Goal: Task Accomplishment & Management: Complete application form

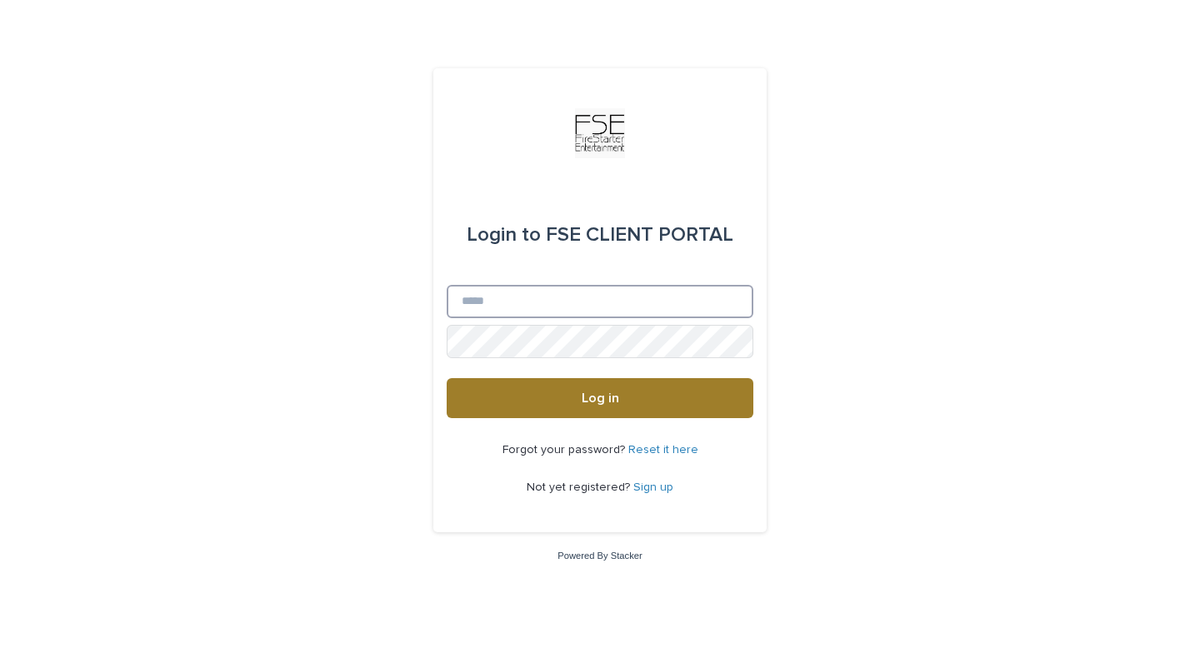
type input "**********"
click at [740, 387] on button "Log in" at bounding box center [600, 398] width 307 height 40
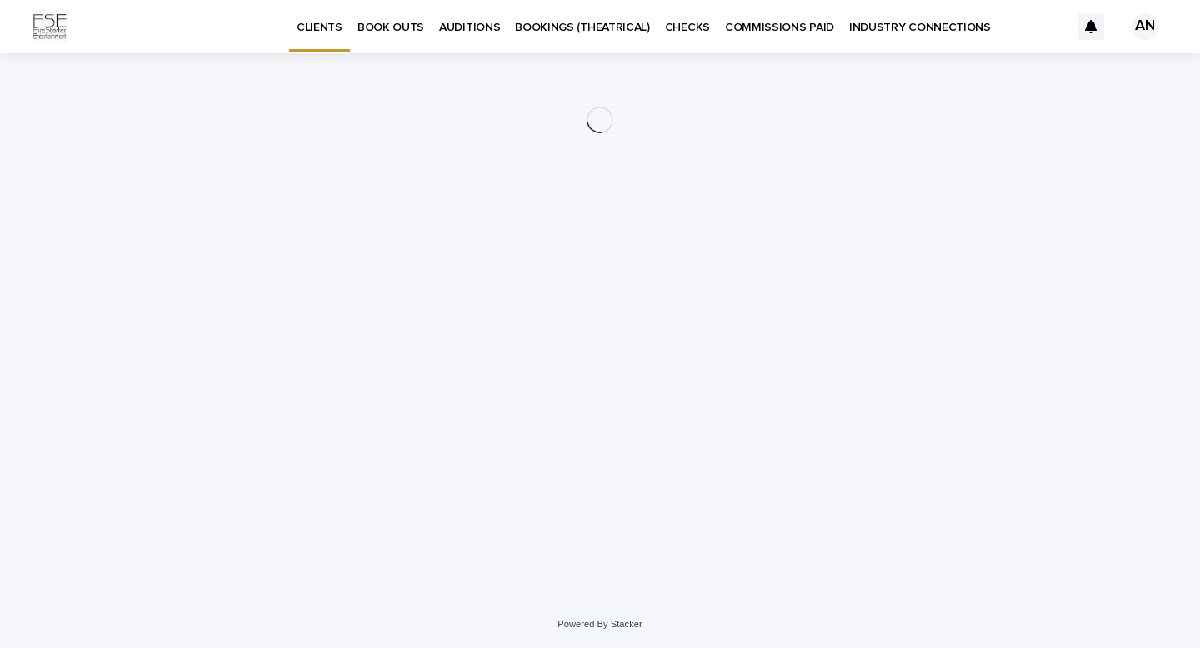
click at [396, 30] on p "BOOK OUTS" at bounding box center [390, 17] width 67 height 35
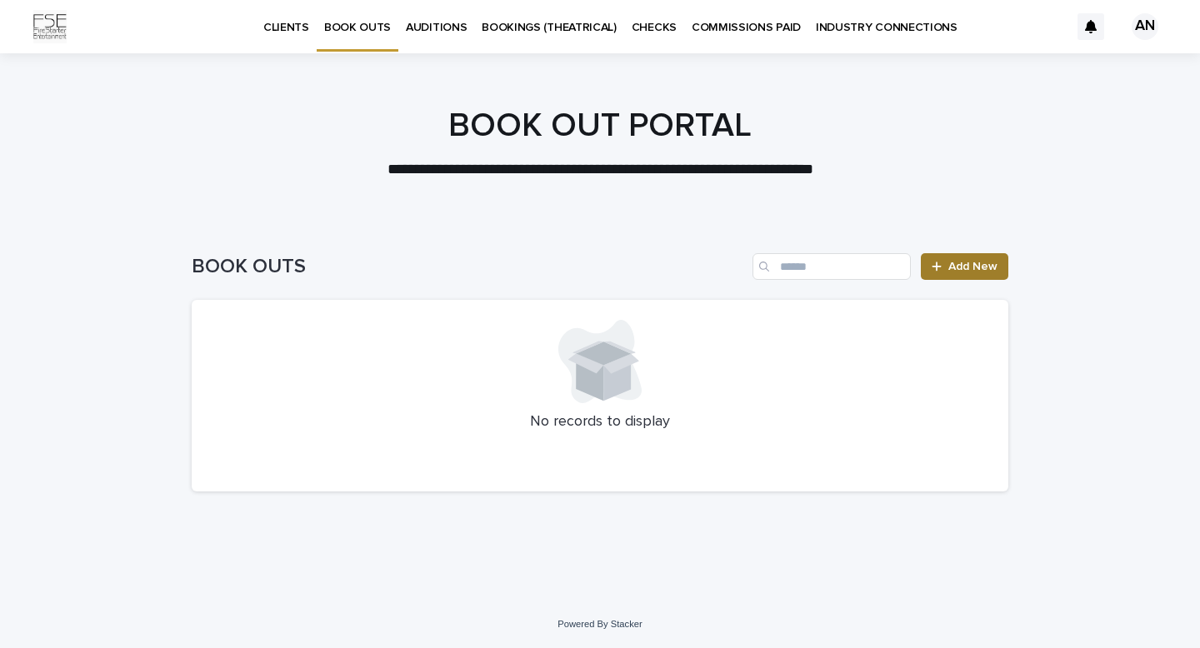
click at [955, 257] on link "Add New" at bounding box center [964, 266] width 87 height 27
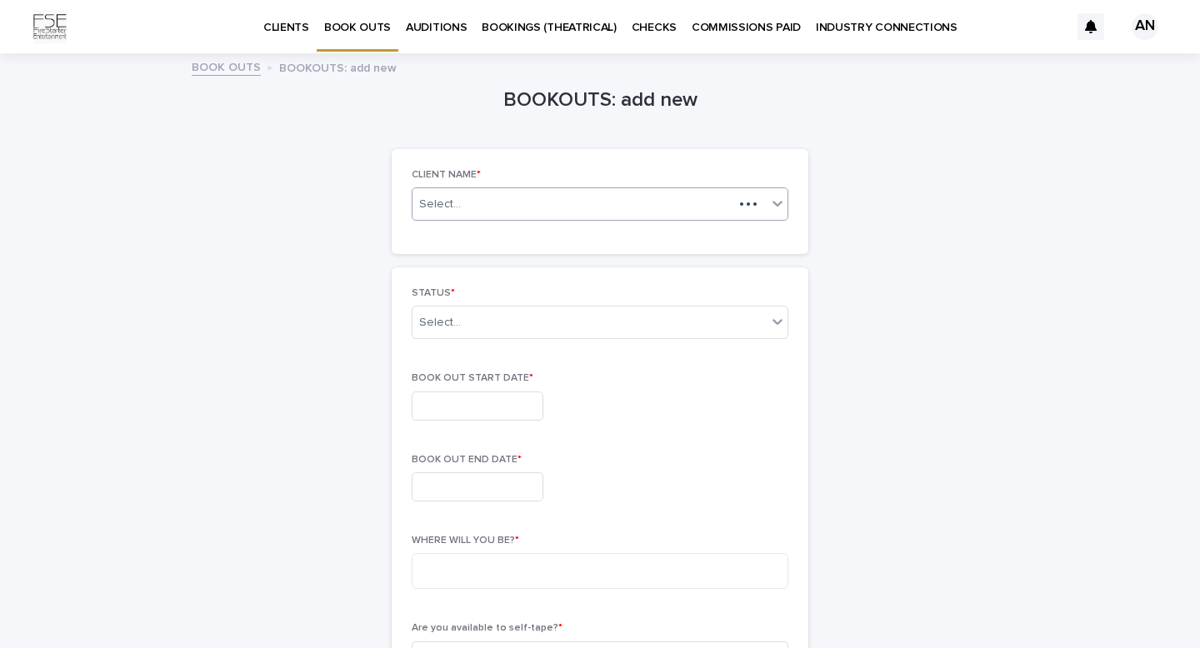
click at [667, 208] on div "Select..." at bounding box center [572, 204] width 321 height 21
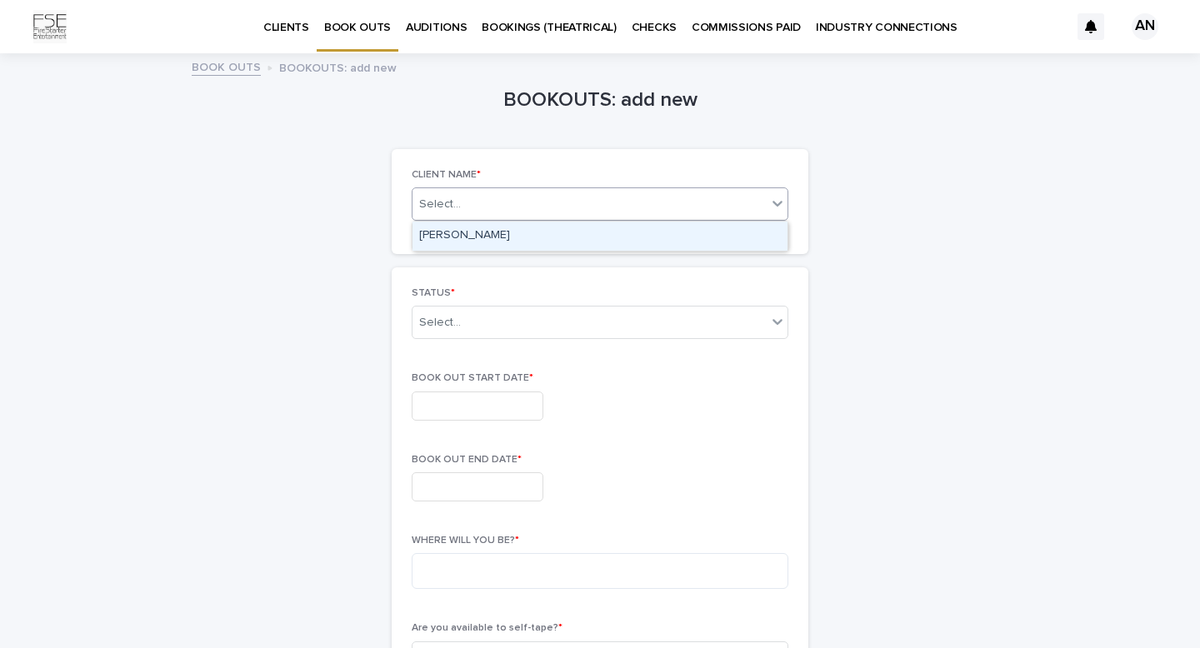
click at [651, 239] on div "[PERSON_NAME]" at bounding box center [599, 236] width 375 height 29
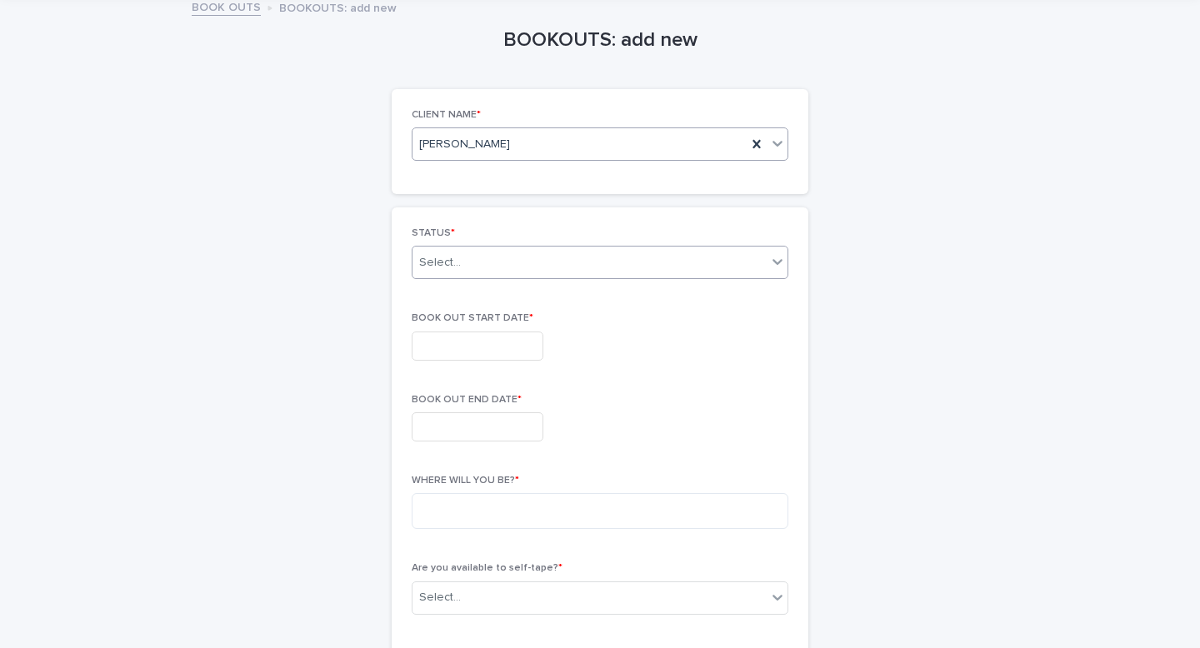
scroll to position [61, 0]
click at [609, 267] on div "Select..." at bounding box center [589, 261] width 354 height 27
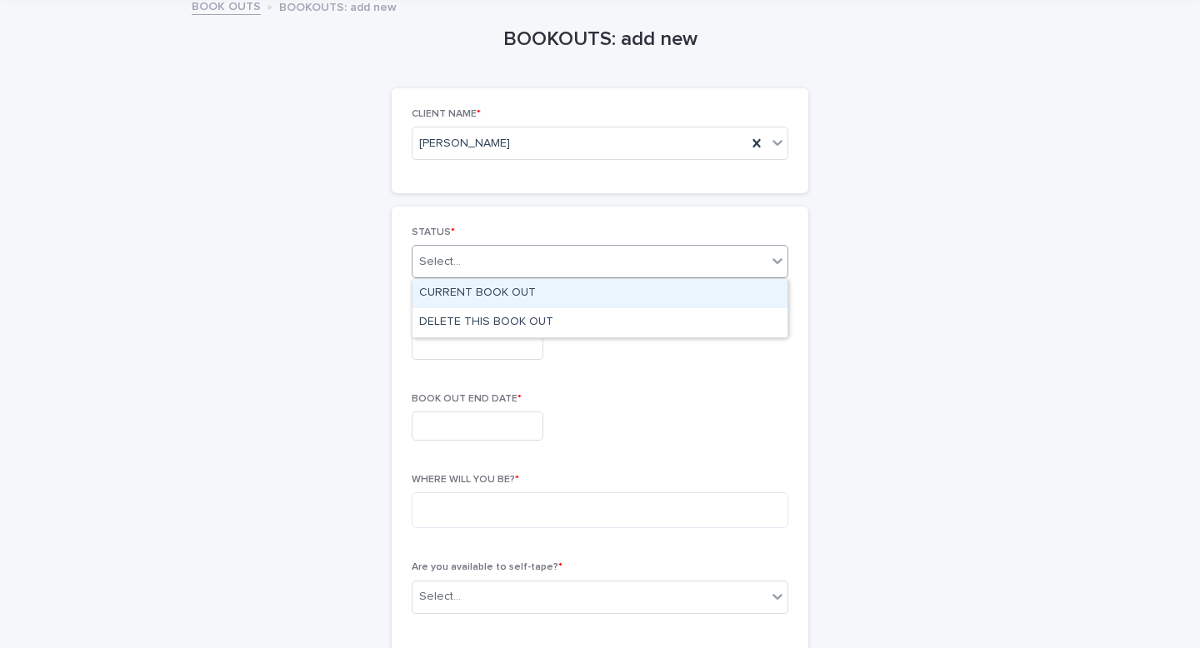
click at [598, 290] on div "CURRENT BOOK OUT" at bounding box center [599, 293] width 375 height 29
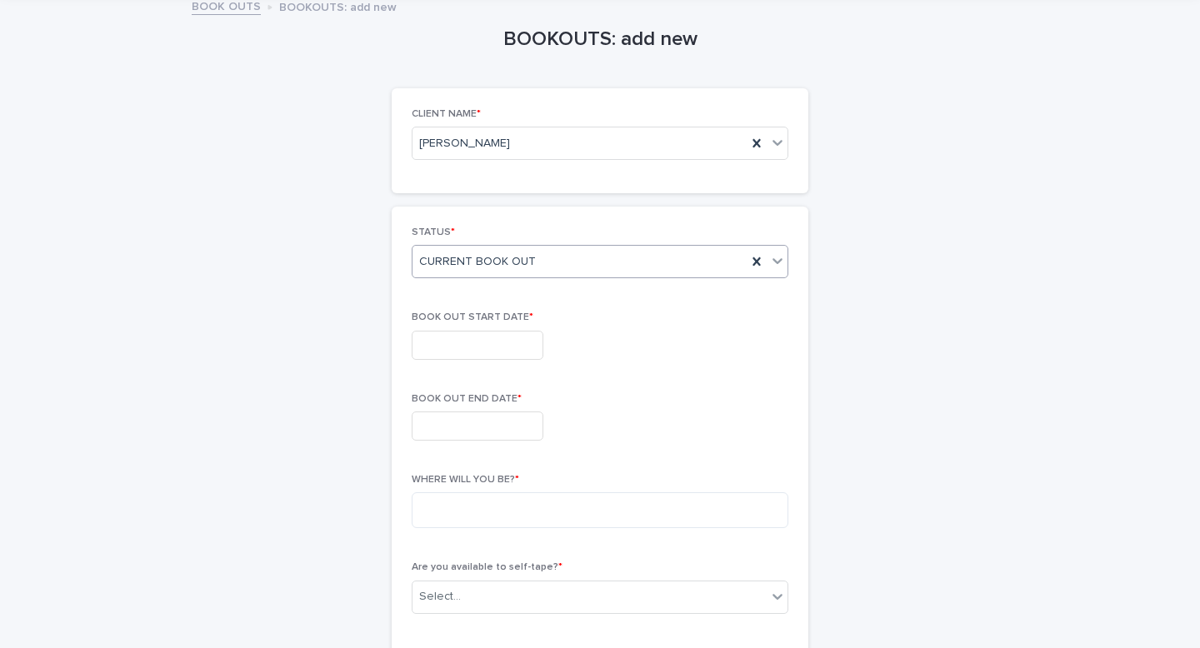
click at [517, 347] on input "text" at bounding box center [478, 345] width 132 height 29
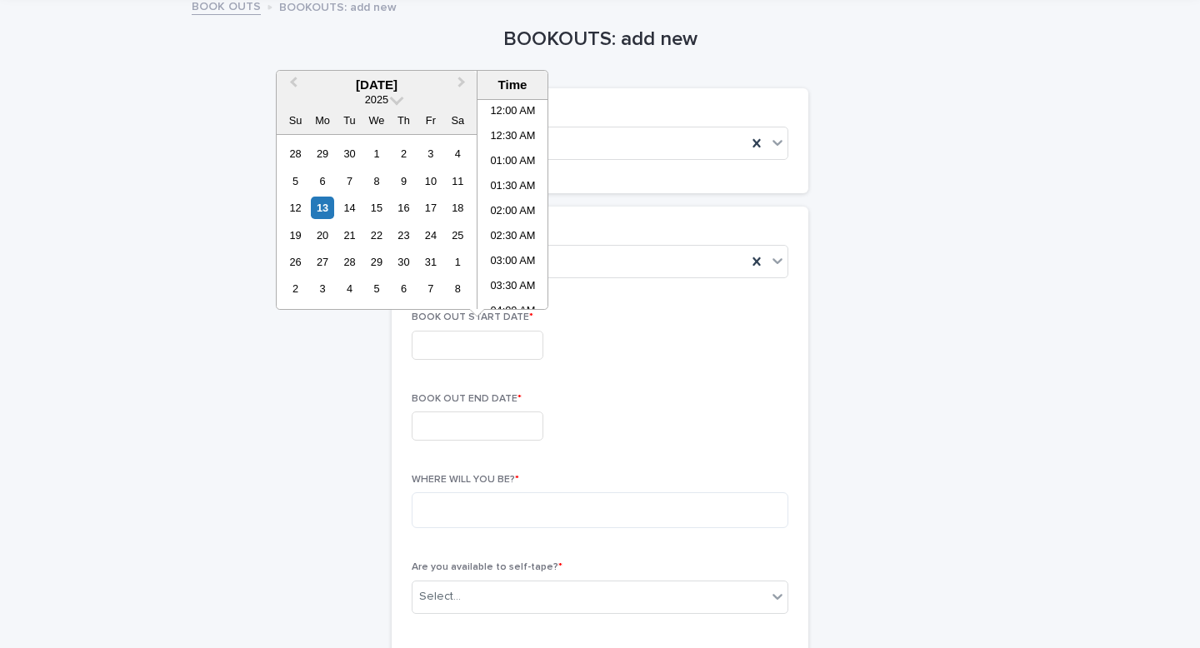
scroll to position [482, 0]
click at [451, 241] on div "25" at bounding box center [458, 235] width 22 height 22
type input "**********"
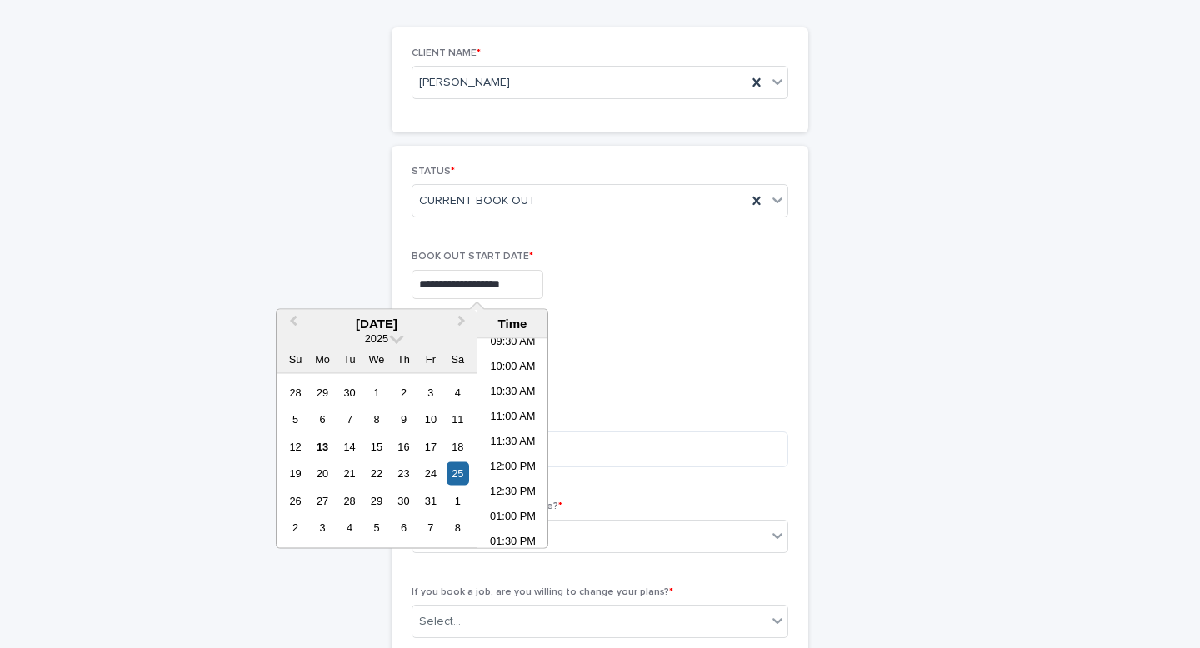
scroll to position [129, 0]
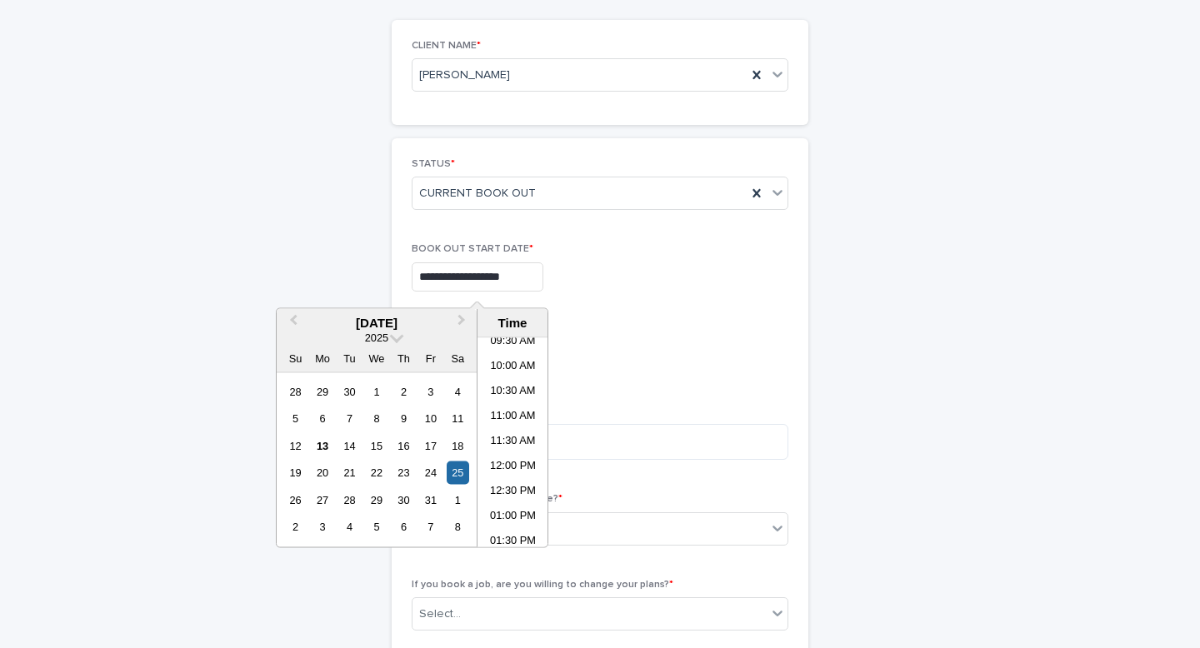
click at [620, 312] on div "**********" at bounding box center [600, 610] width 377 height 904
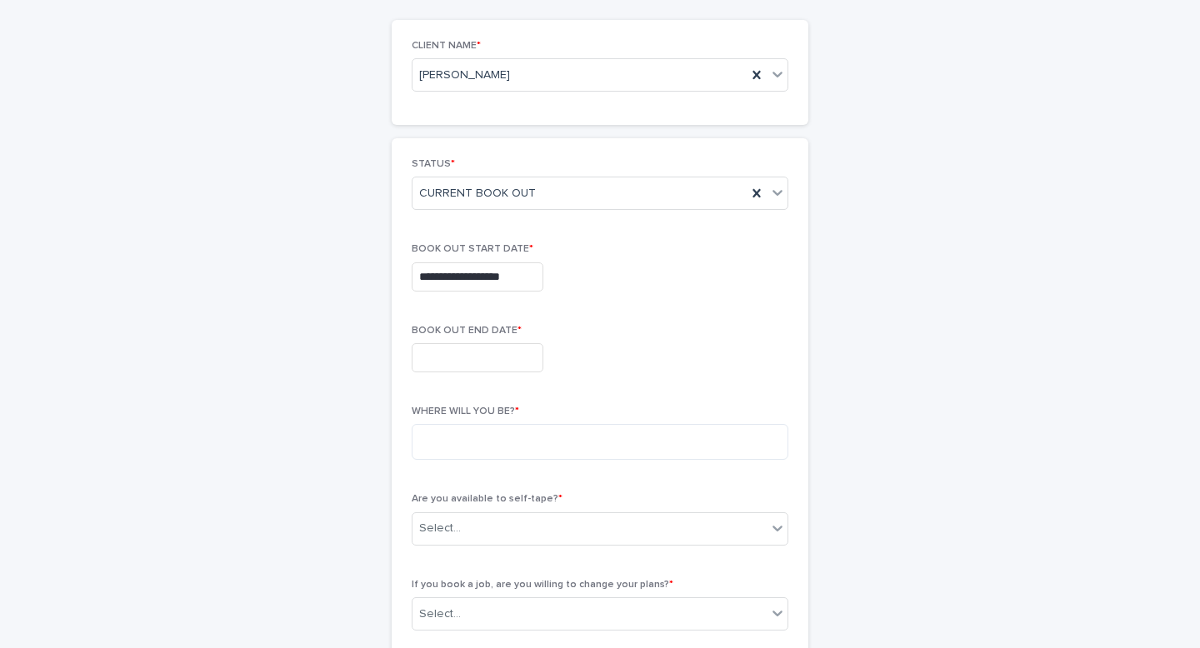
click at [518, 351] on input "text" at bounding box center [478, 357] width 132 height 29
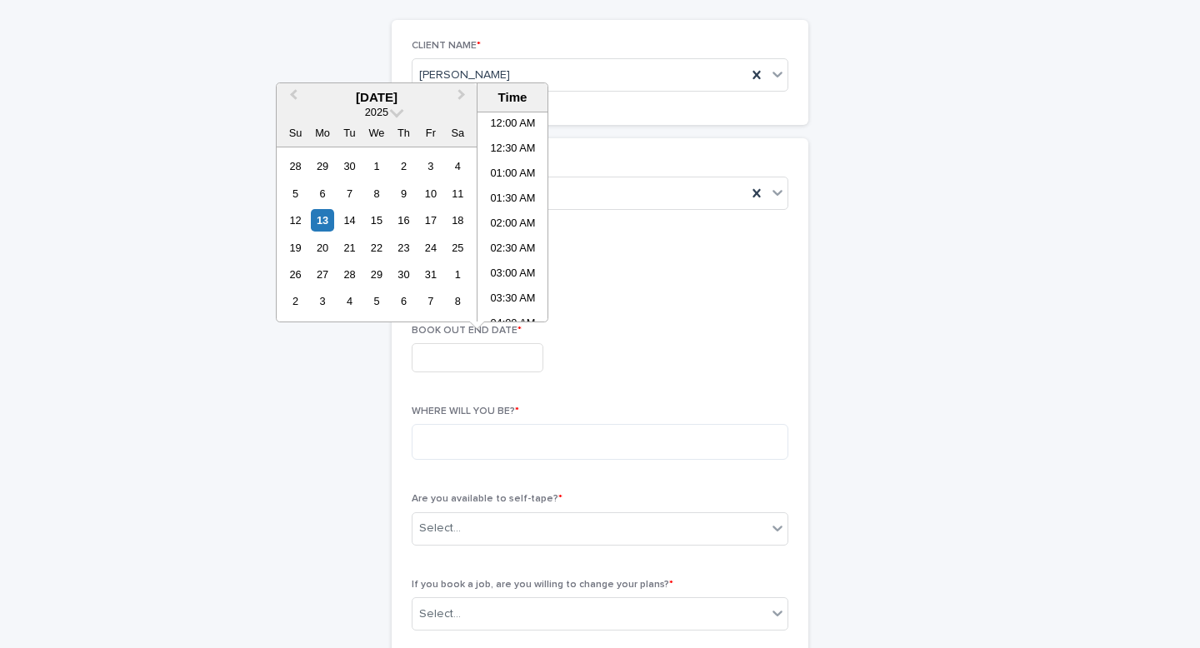
scroll to position [482, 0]
click at [462, 93] on span "Next Month" at bounding box center [462, 97] width 0 height 22
click at [403, 247] on div "20" at bounding box center [403, 248] width 22 height 22
type input "**********"
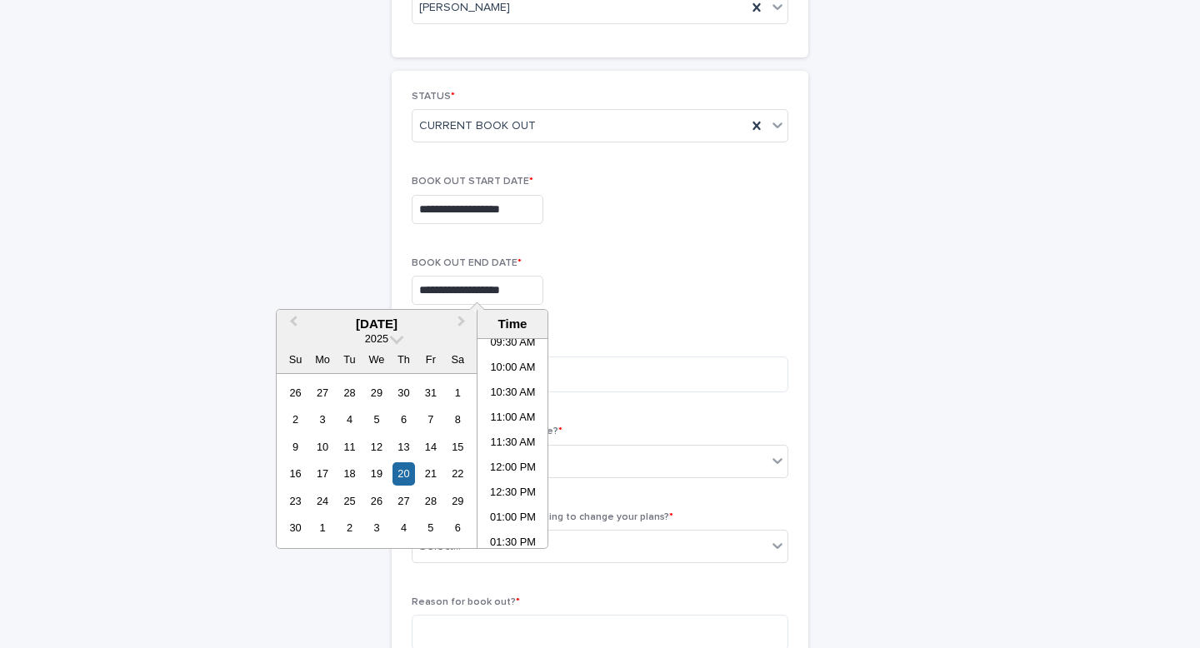
scroll to position [209, 0]
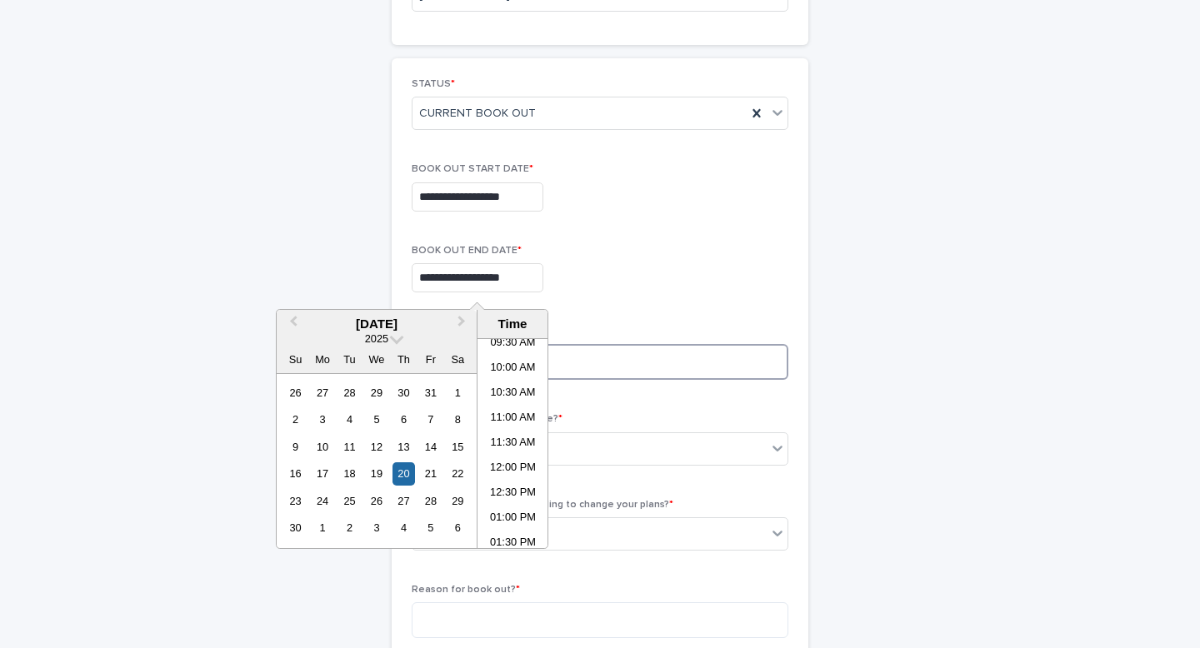
click at [672, 357] on textarea at bounding box center [600, 362] width 377 height 36
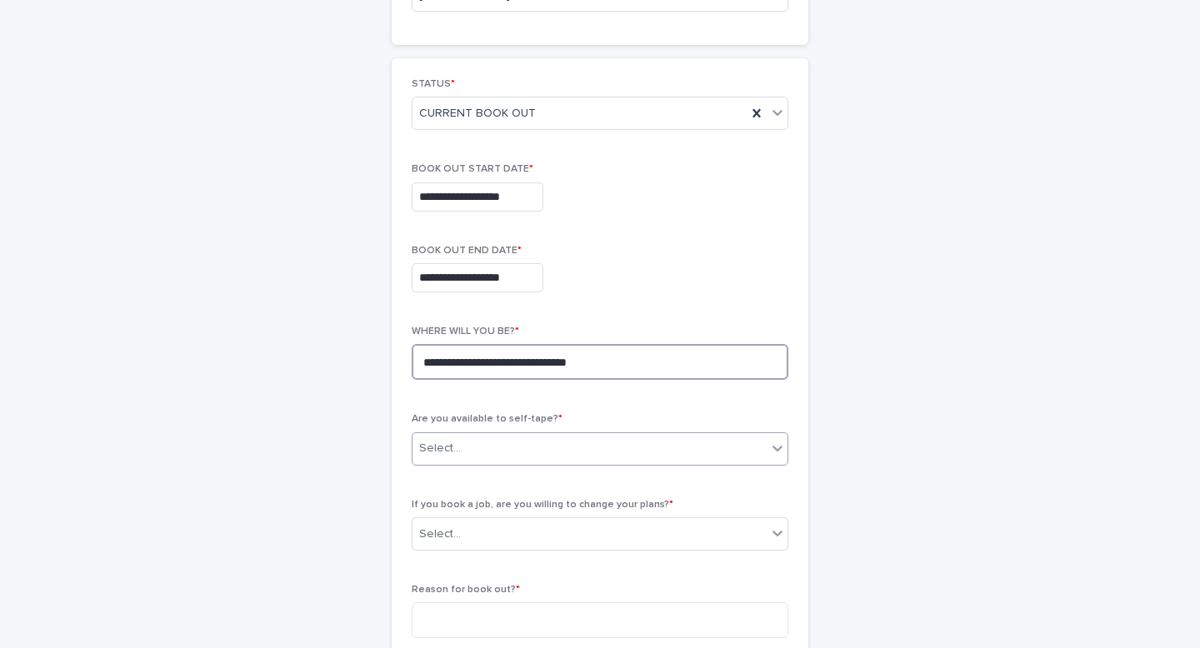
type textarea "**********"
click at [653, 456] on div "Select..." at bounding box center [589, 448] width 354 height 27
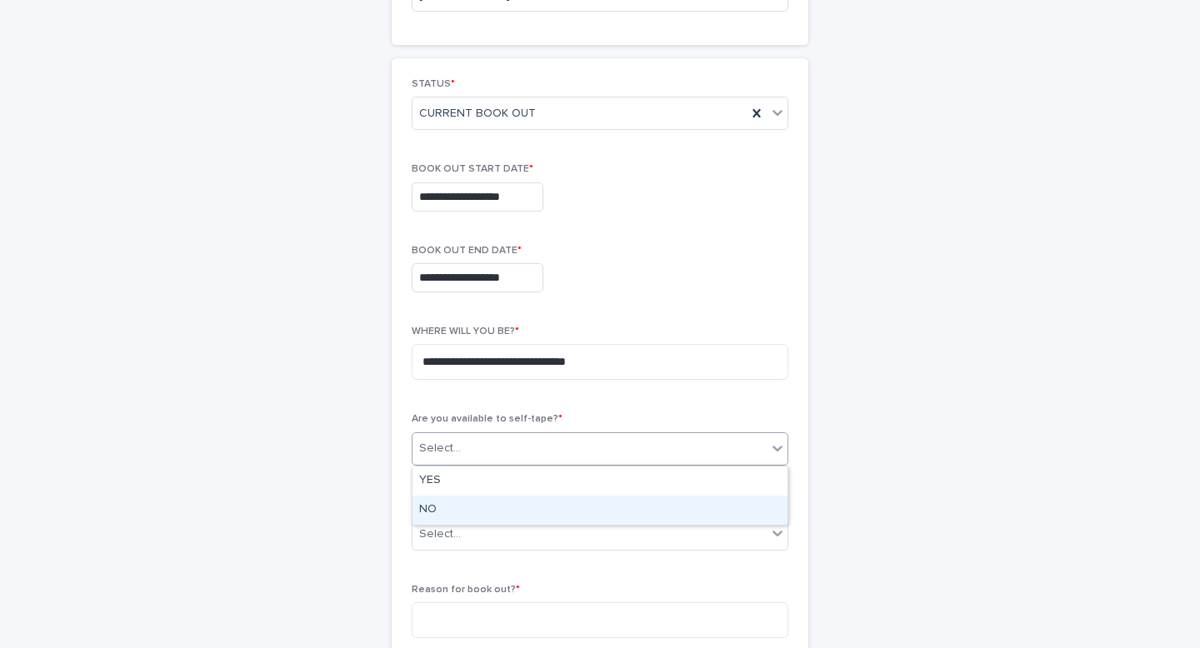
click at [545, 510] on div "NO" at bounding box center [599, 510] width 375 height 29
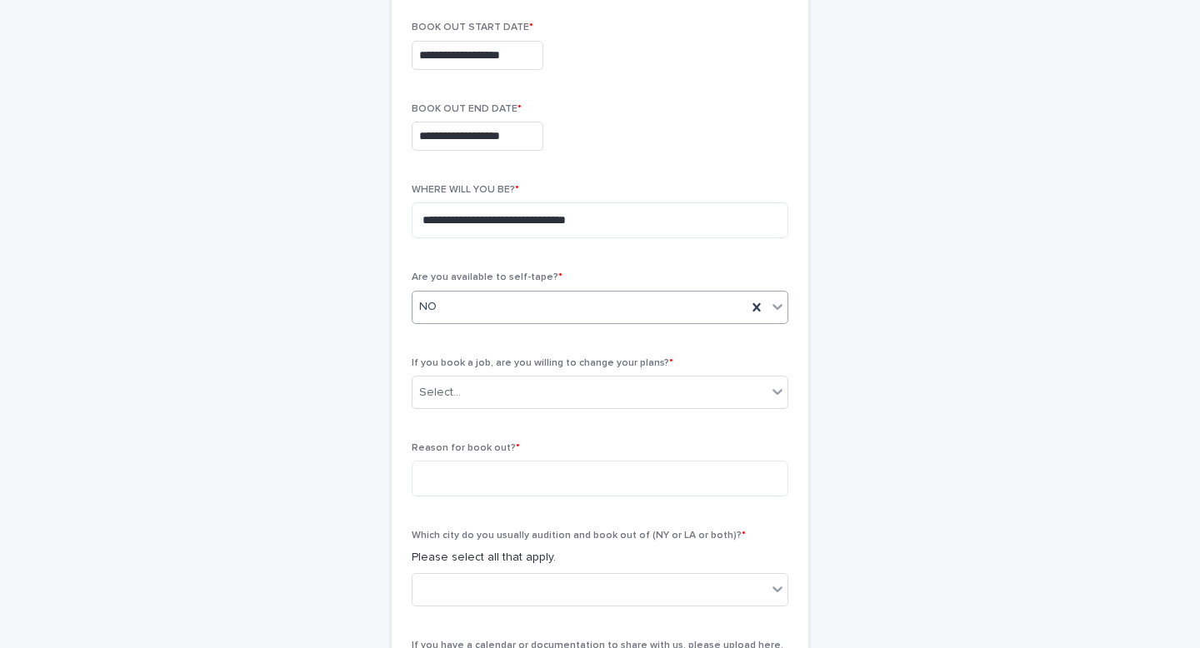
scroll to position [367, 0]
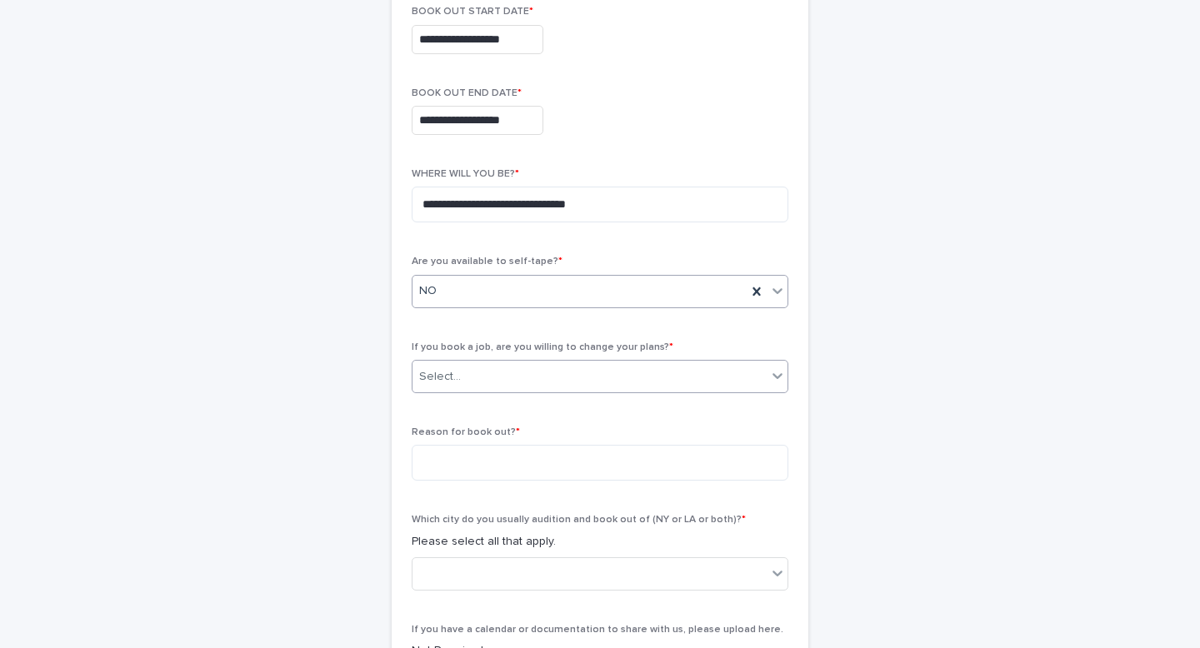
click at [466, 374] on div "Select..." at bounding box center [589, 376] width 354 height 27
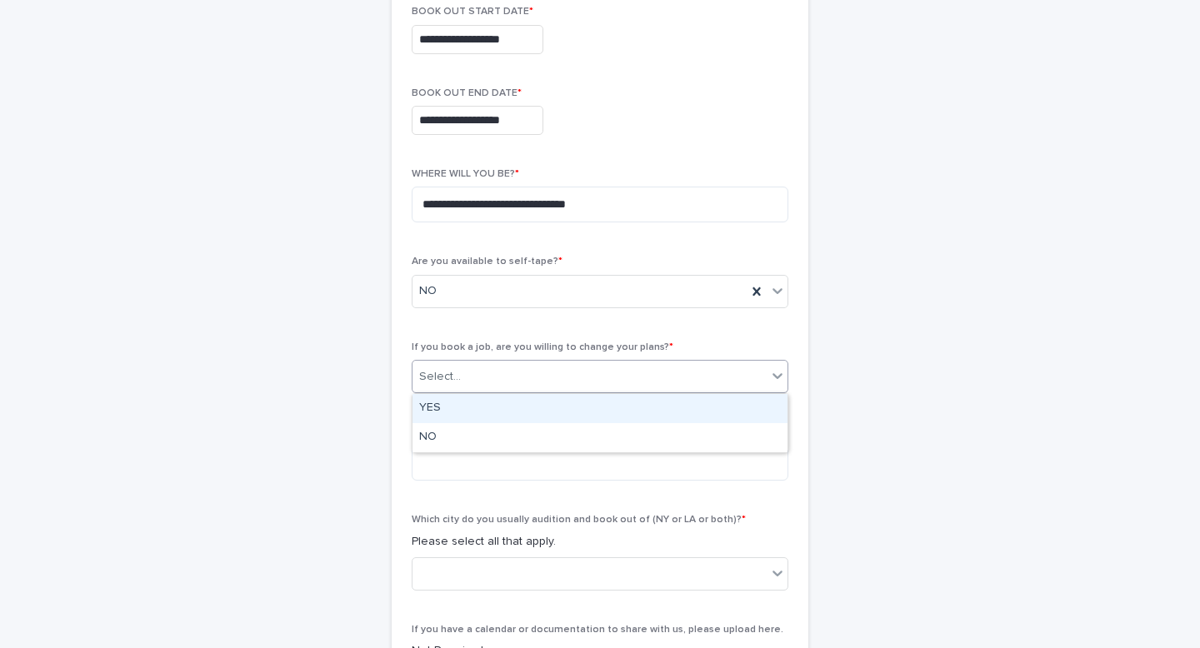
click at [462, 420] on div "YES" at bounding box center [599, 408] width 375 height 29
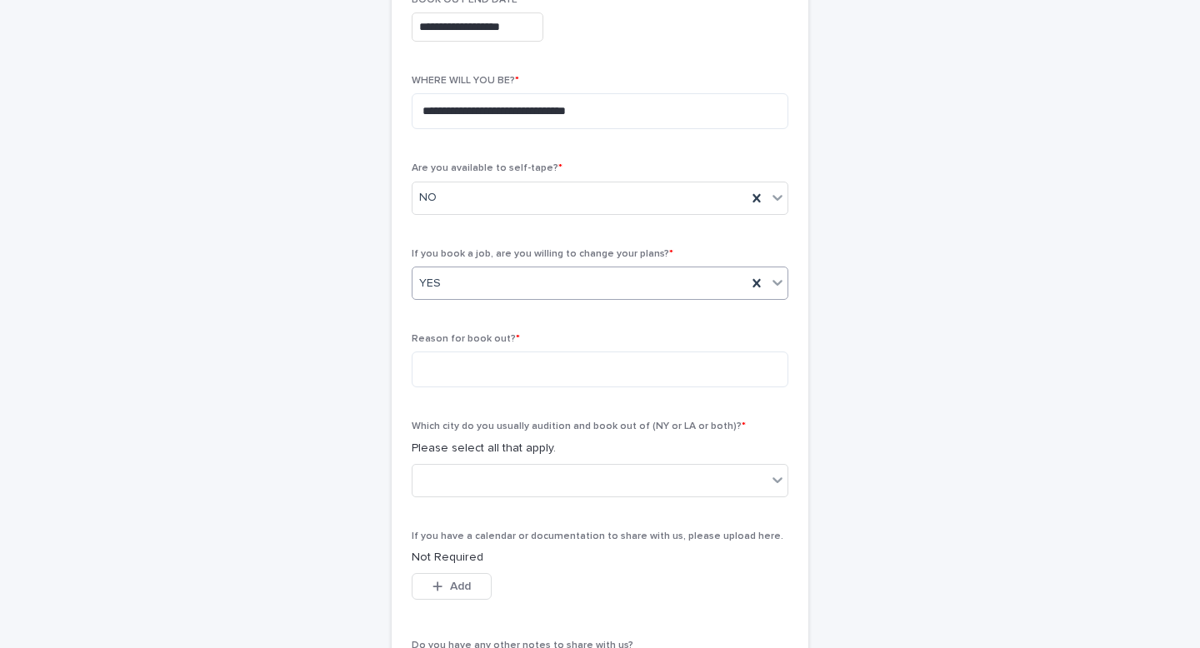
scroll to position [460, 0]
click at [462, 365] on textarea at bounding box center [600, 370] width 377 height 36
type textarea "****"
click at [517, 482] on div at bounding box center [589, 480] width 354 height 27
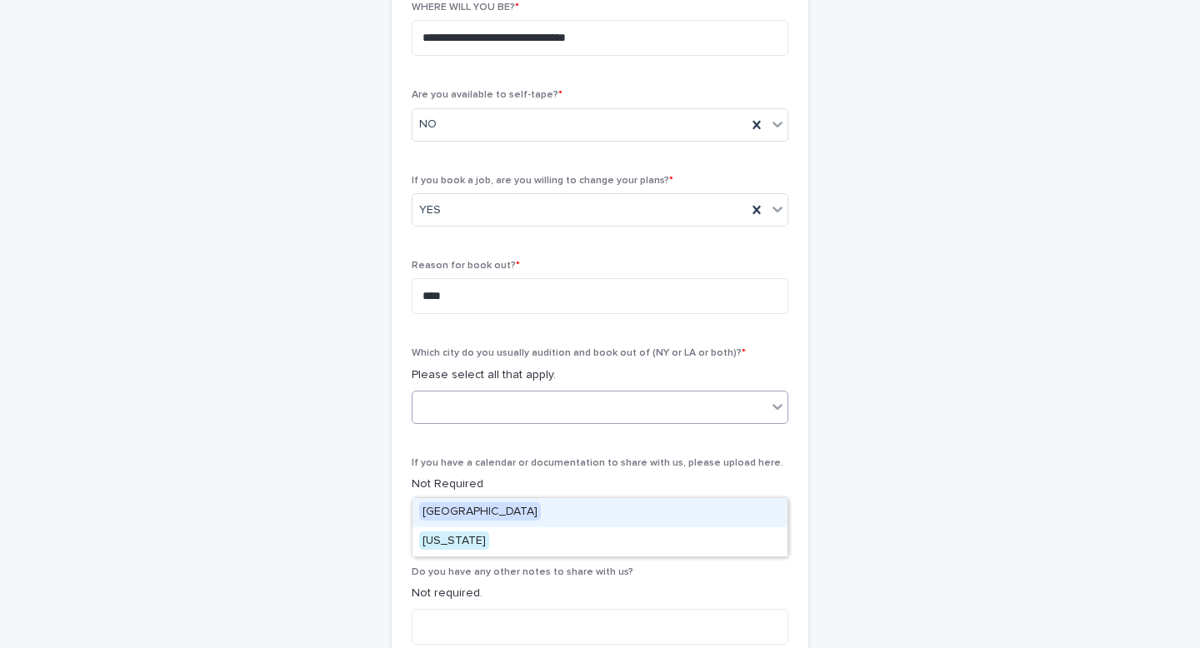
scroll to position [534, 0]
click at [439, 507] on span "[GEOGRAPHIC_DATA]" at bounding box center [480, 511] width 122 height 18
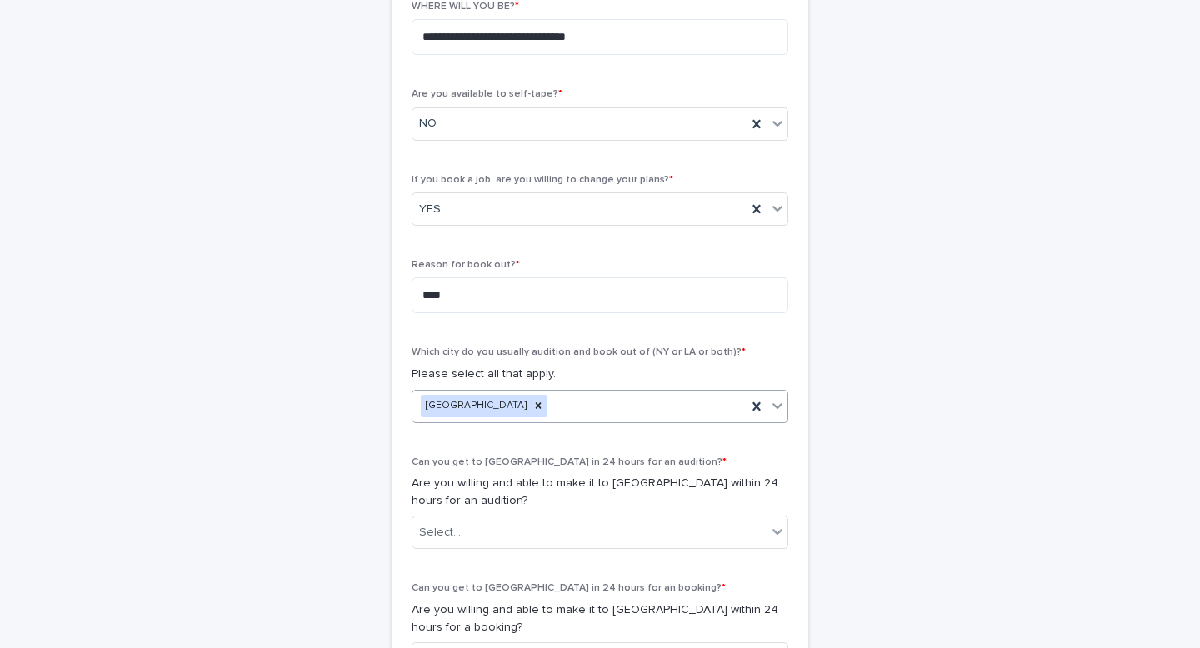
scroll to position [661, 0]
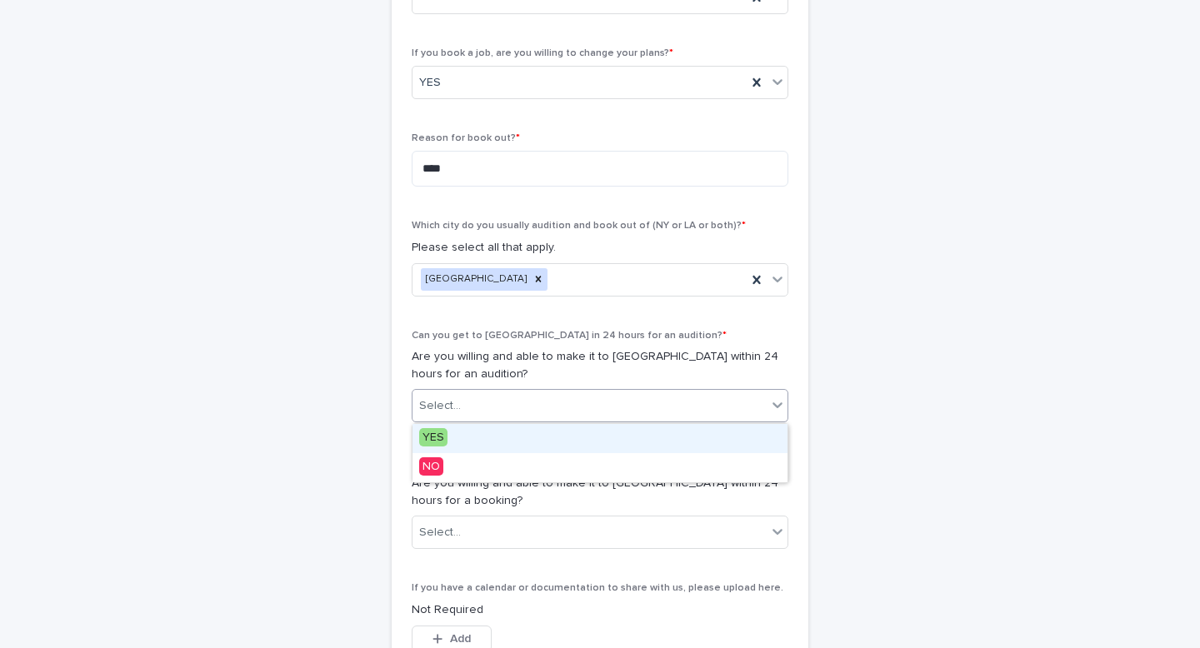
click at [477, 421] on div "Select..." at bounding box center [600, 405] width 377 height 33
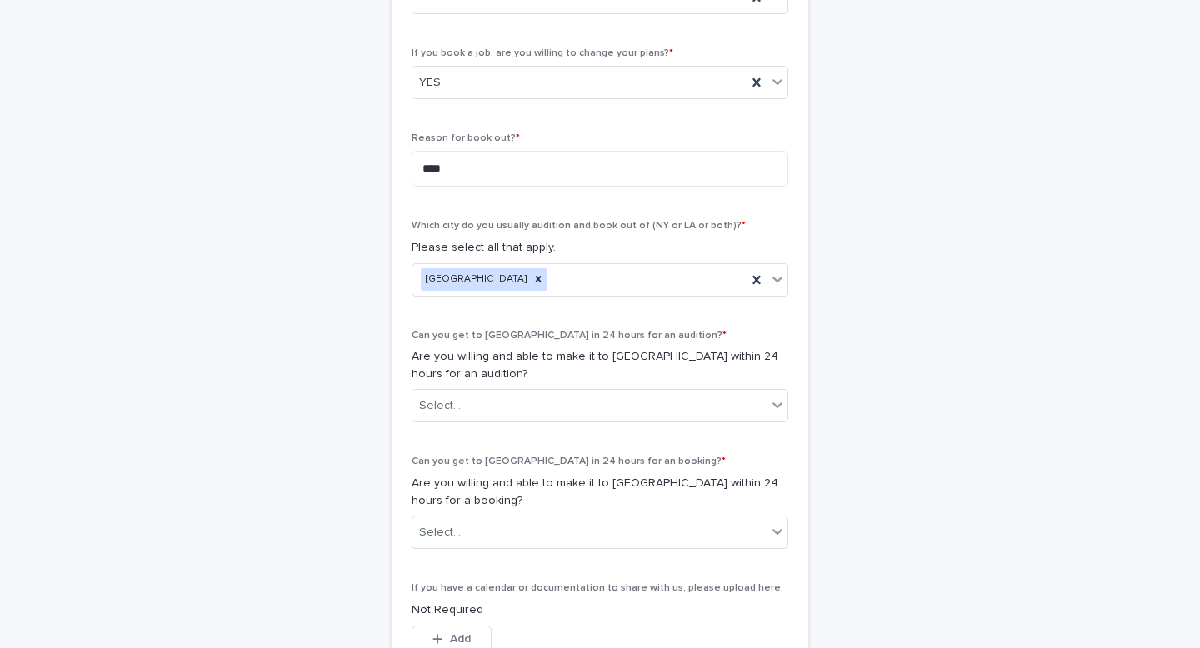
click at [474, 363] on p "Are you willing and able to make it to [GEOGRAPHIC_DATA] within 24 hours for an…" at bounding box center [600, 365] width 377 height 35
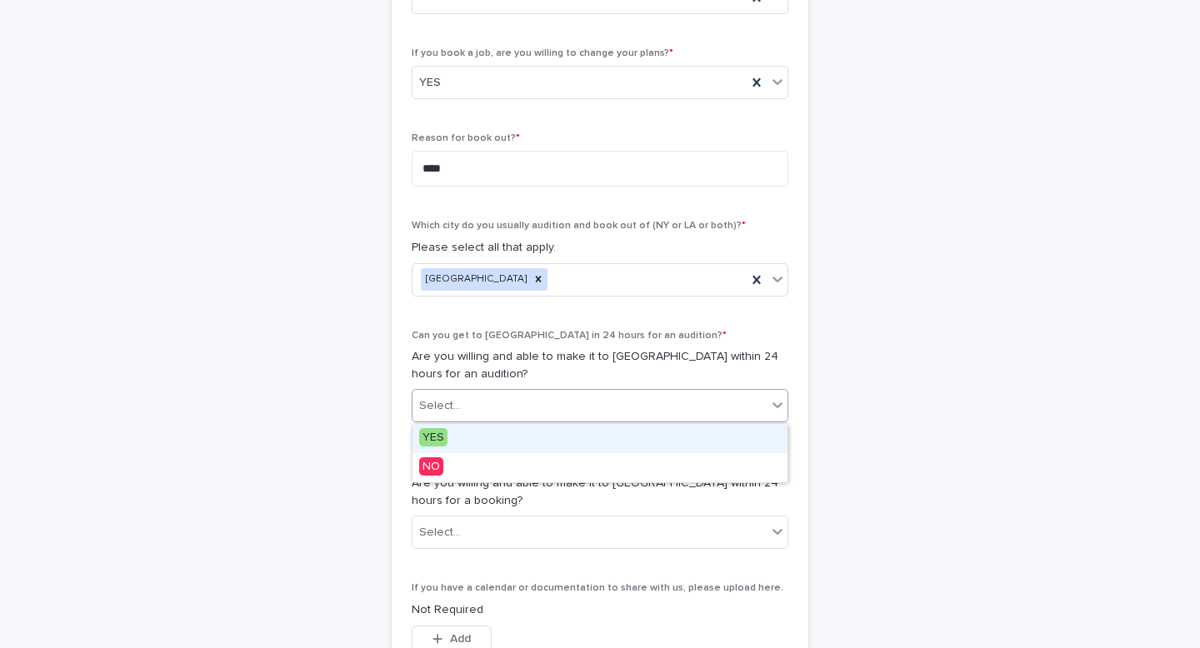
click at [473, 397] on div "Select..." at bounding box center [589, 405] width 354 height 27
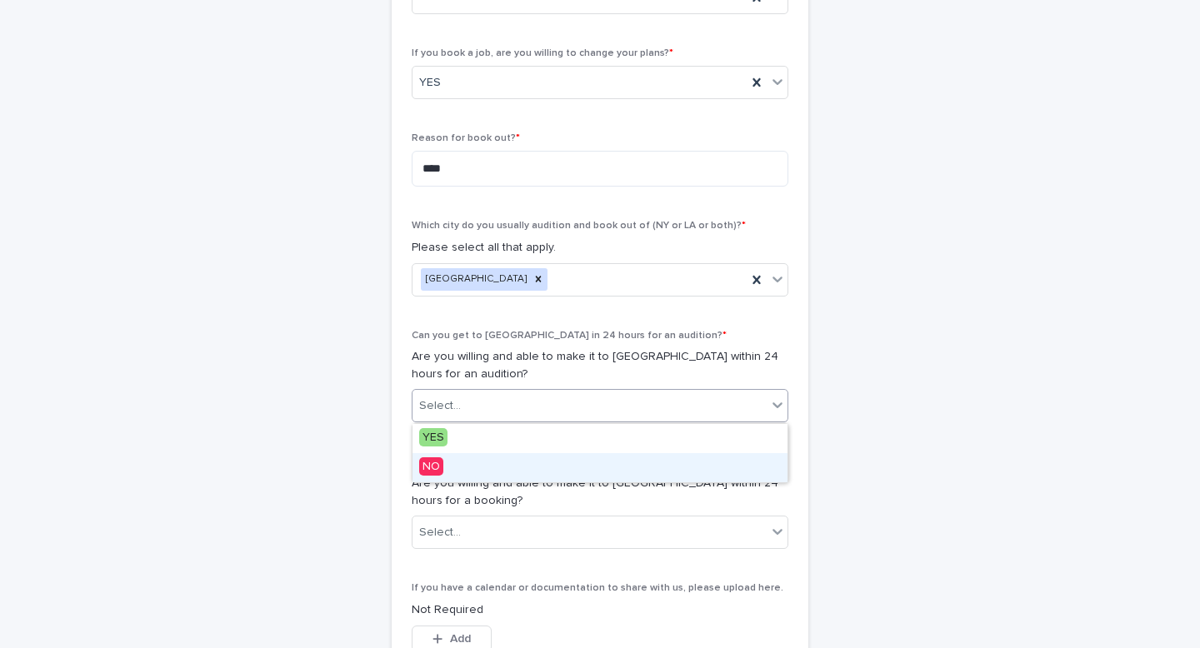
click at [467, 471] on div "NO" at bounding box center [599, 467] width 375 height 29
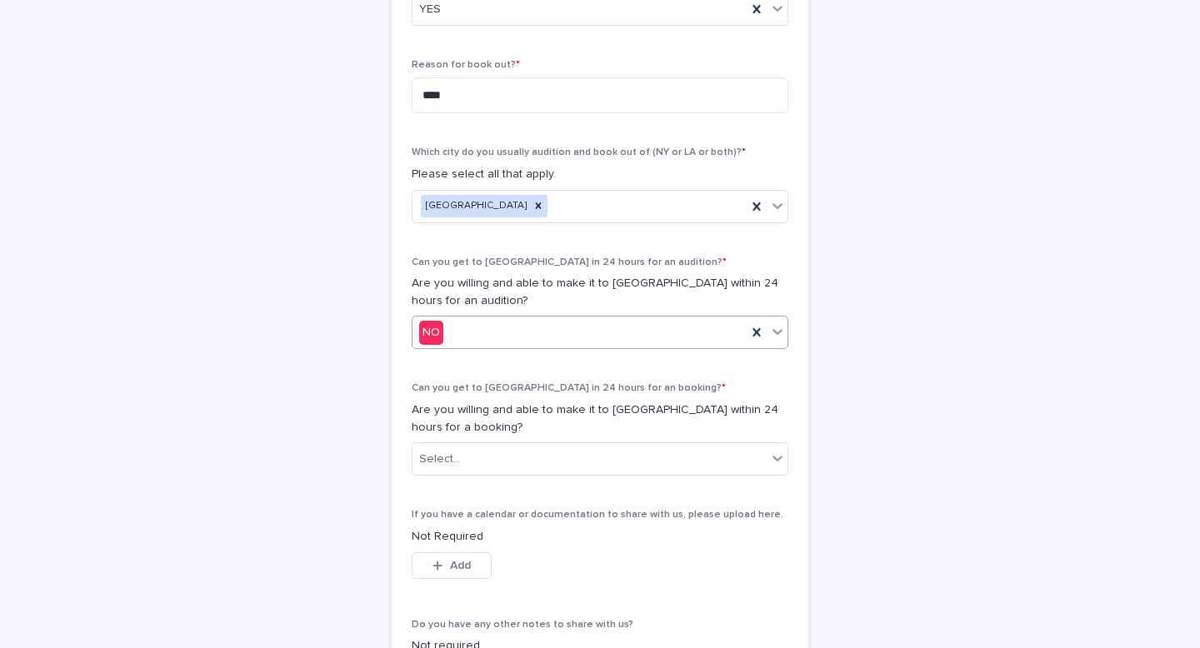
scroll to position [747, 0]
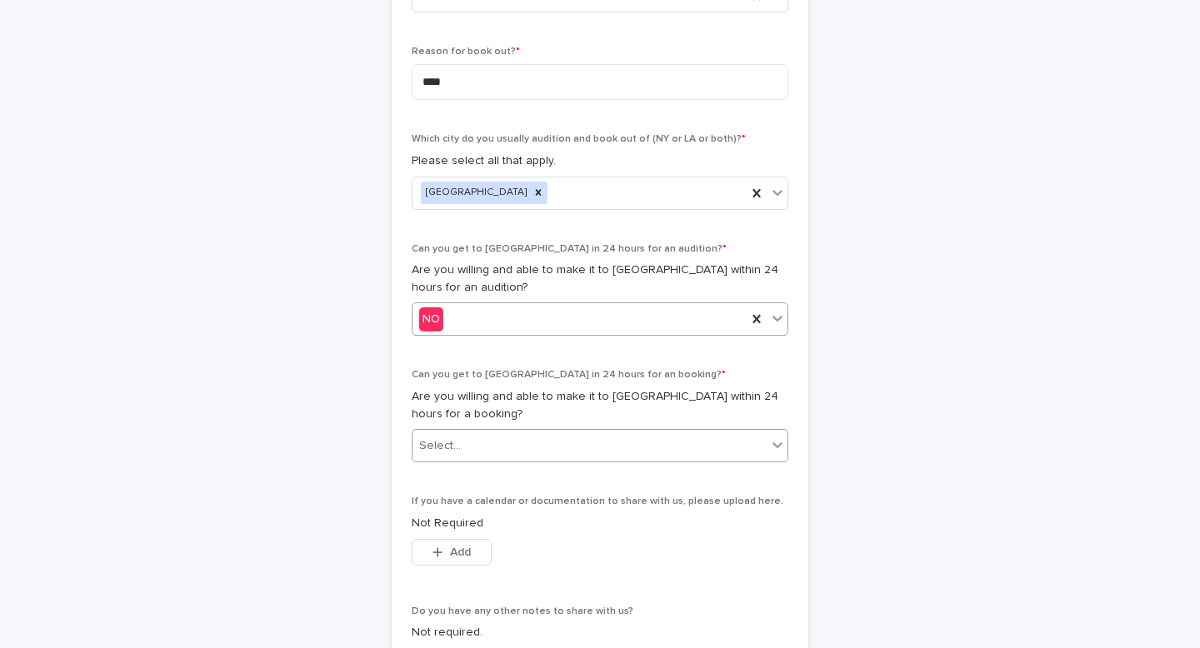
click at [483, 453] on div "Select..." at bounding box center [589, 445] width 354 height 27
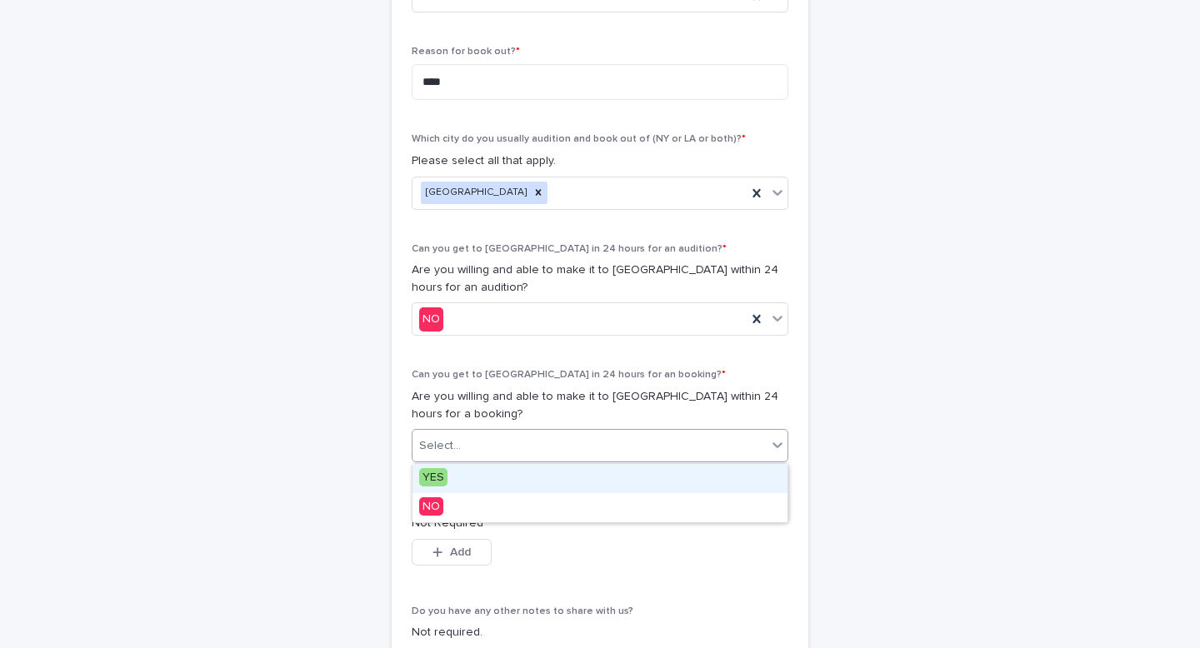
click at [470, 477] on div "YES" at bounding box center [599, 478] width 375 height 29
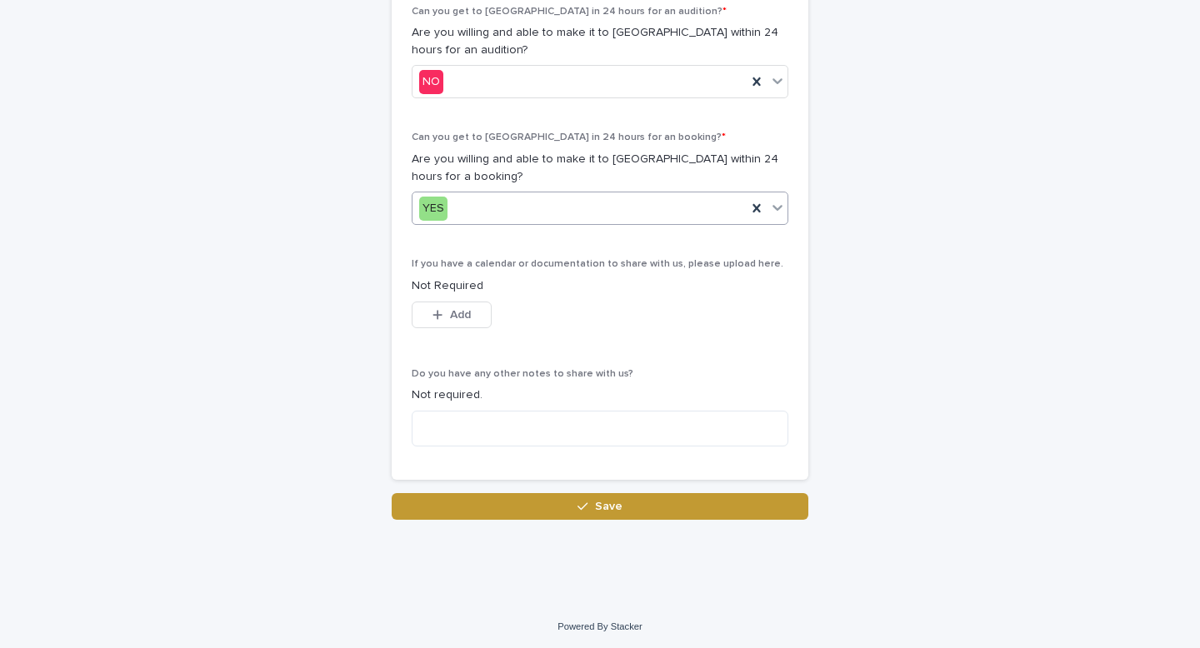
scroll to position [987, 0]
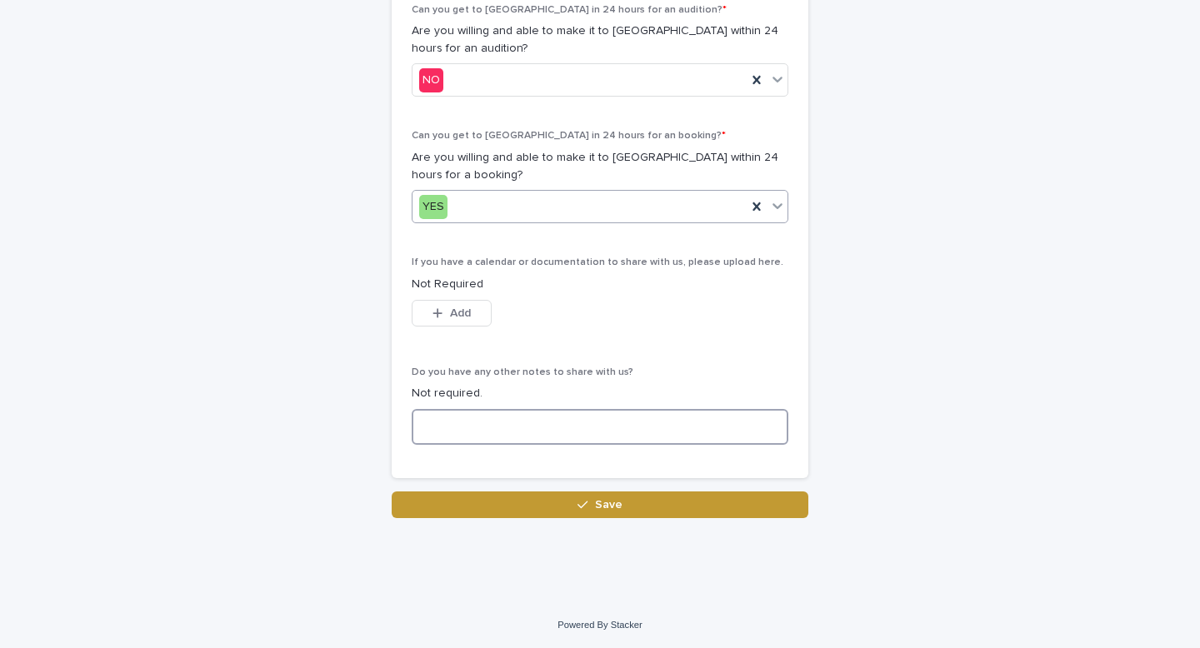
click at [433, 420] on textarea at bounding box center [600, 427] width 377 height 36
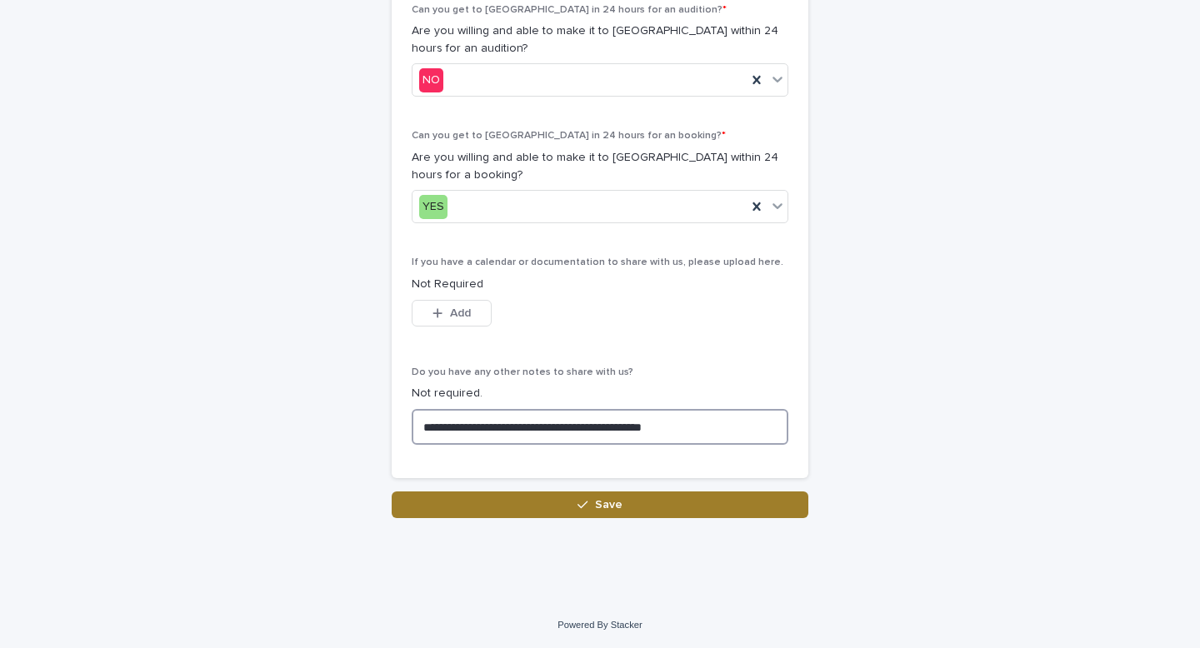
type textarea "**********"
click at [617, 504] on span "Save" at bounding box center [608, 505] width 27 height 12
